Goal: Information Seeking & Learning: Learn about a topic

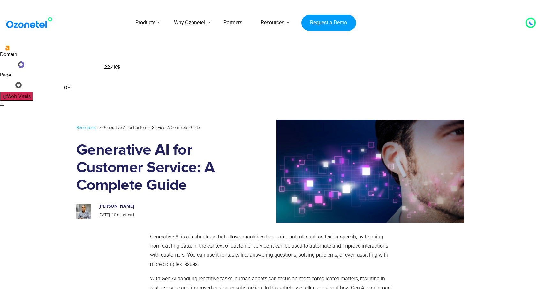
click at [328, 232] on p "Generative AI is a technology that allows machines to create content, such as t…" at bounding box center [271, 250] width 243 height 37
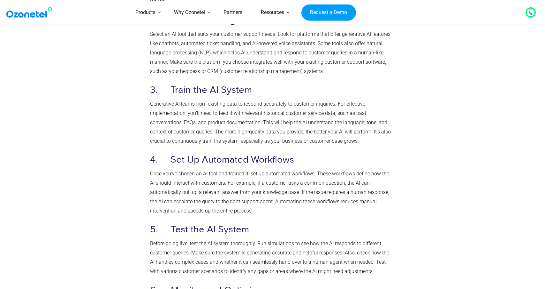
scroll to position [767, 0]
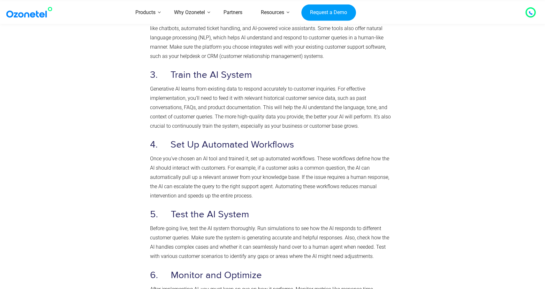
click at [397, 79] on div at bounding box center [431, 225] width 71 height 730
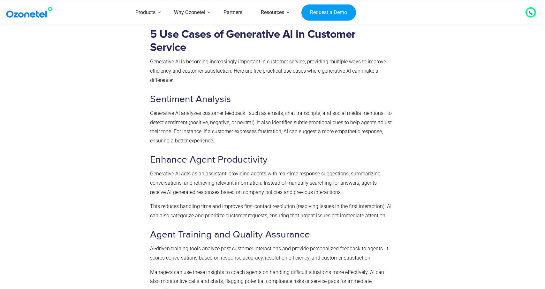
scroll to position [1342, 0]
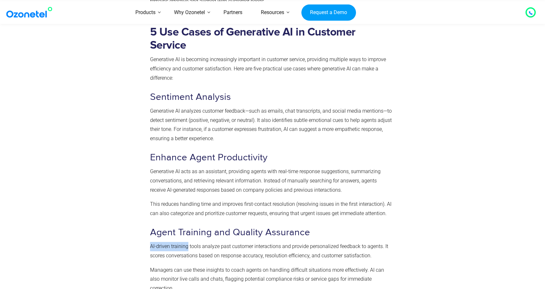
drag, startPoint x: 188, startPoint y: 136, endPoint x: 151, endPoint y: 135, distance: 37.1
click at [151, 242] on p "AI-driven training tools analyze past customer interactions and provide persona…" at bounding box center [271, 251] width 243 height 19
copy p "AI-driven training"
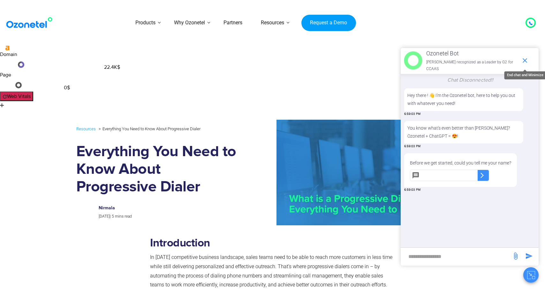
click at [527, 59] on icon "end chat or minimize" at bounding box center [526, 61] width 8 height 8
